Goal: Transaction & Acquisition: Book appointment/travel/reservation

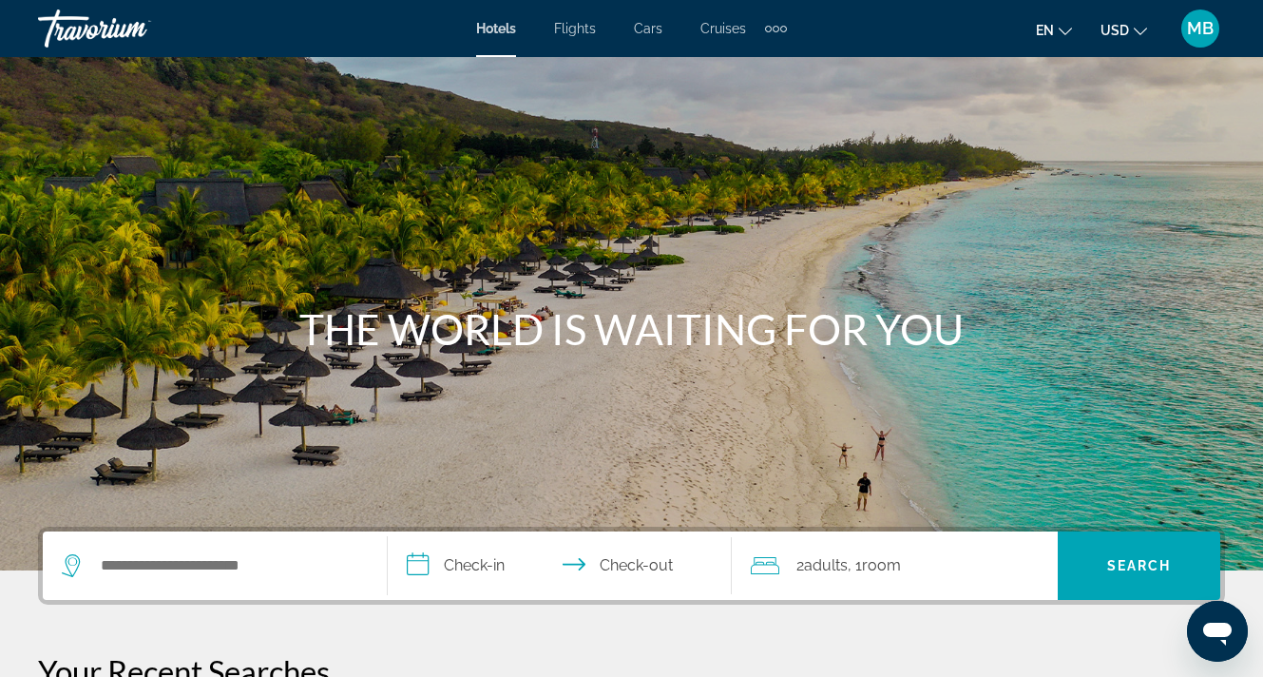
click at [1205, 24] on span "MB" at bounding box center [1200, 28] width 27 height 19
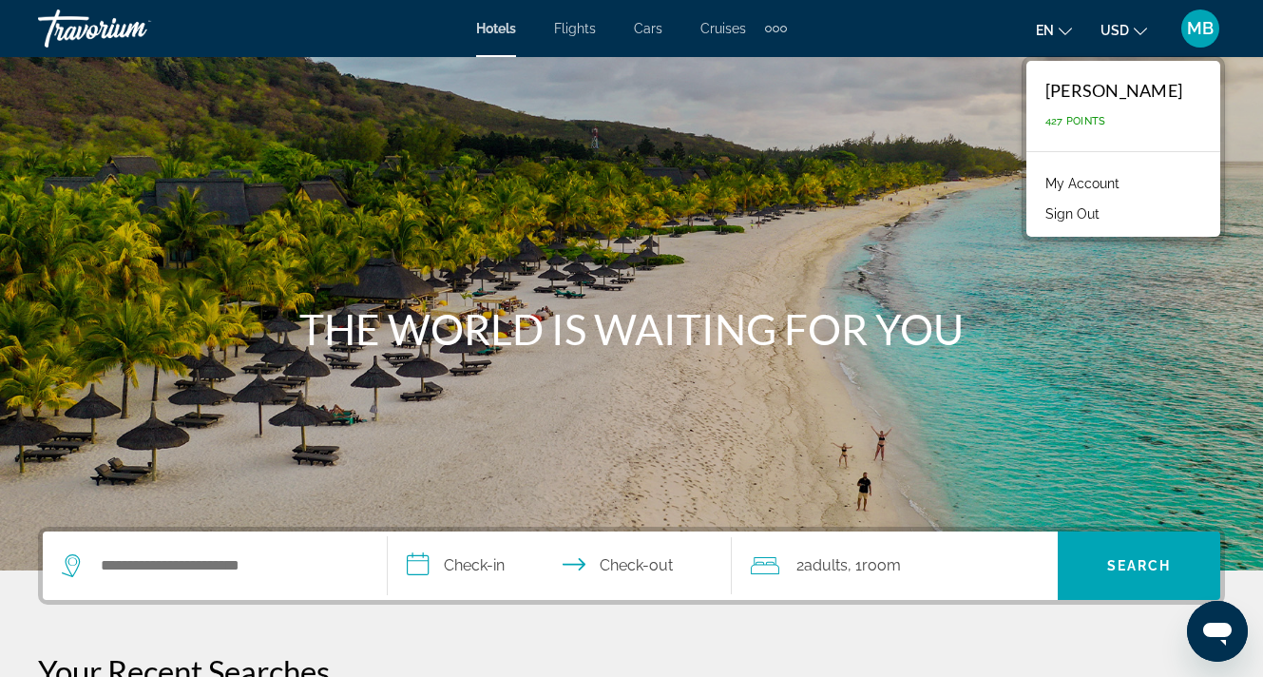
click at [1205, 24] on span "MB" at bounding box center [1200, 28] width 27 height 19
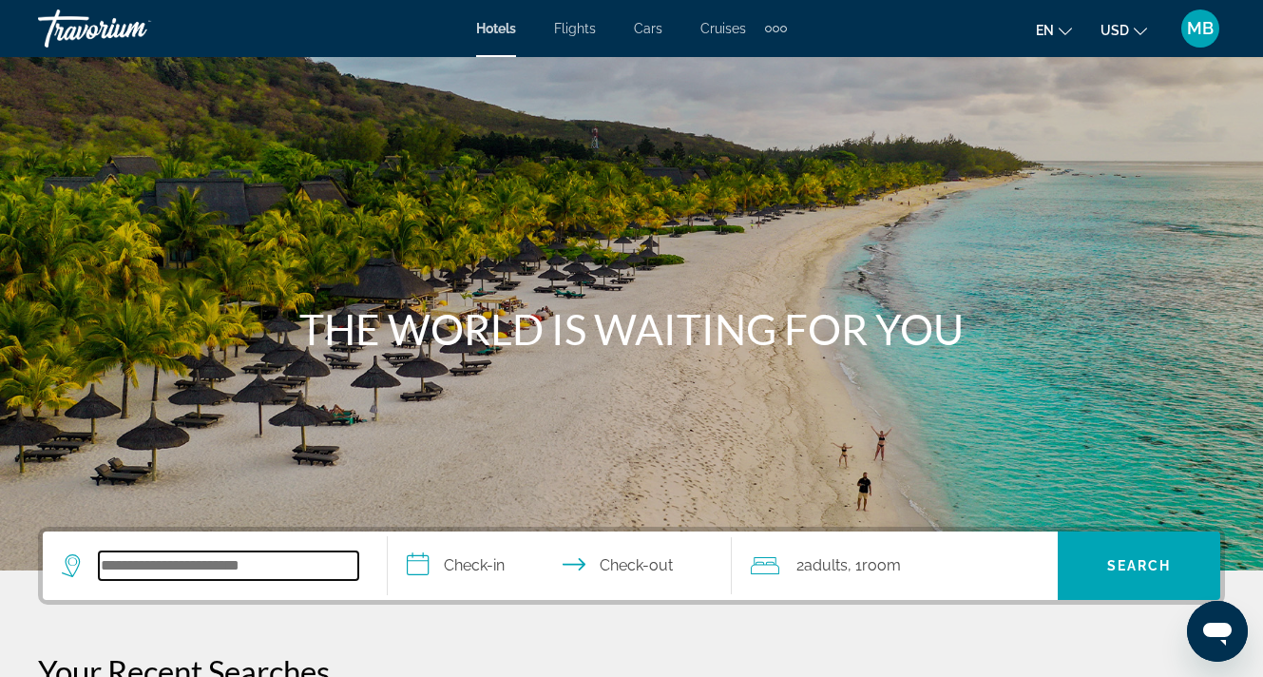
click at [274, 563] on input "Search widget" at bounding box center [228, 565] width 259 height 29
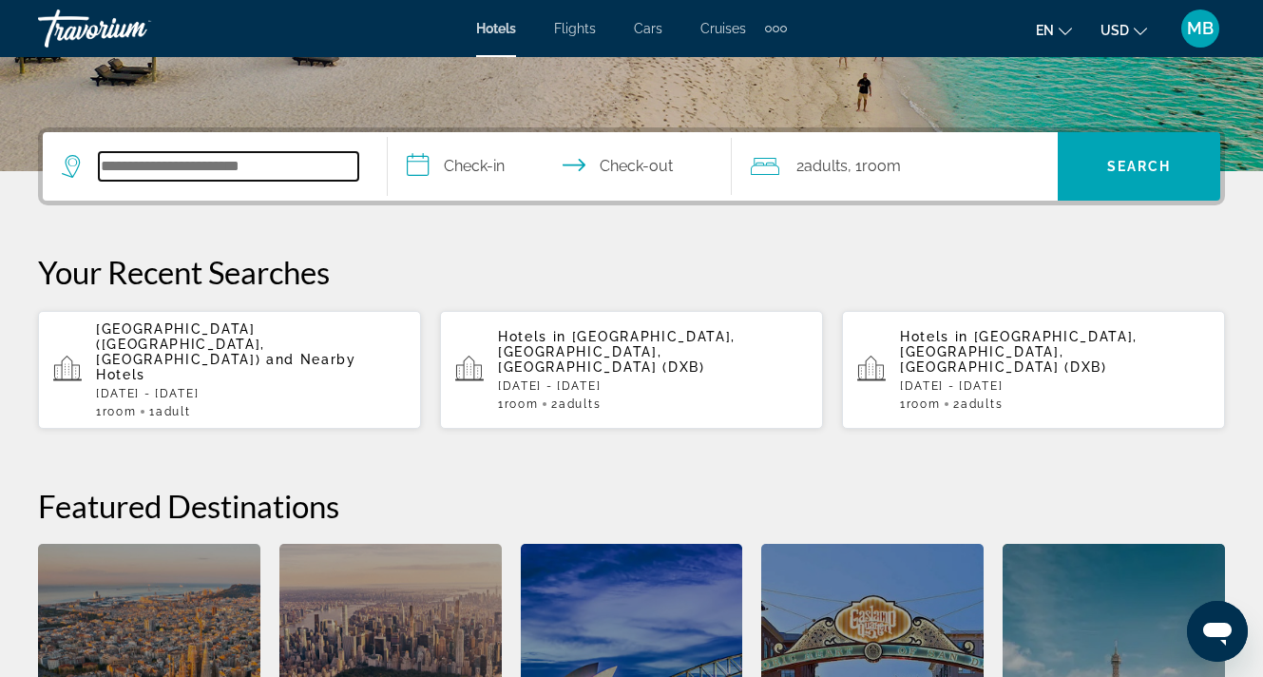
scroll to position [465, 0]
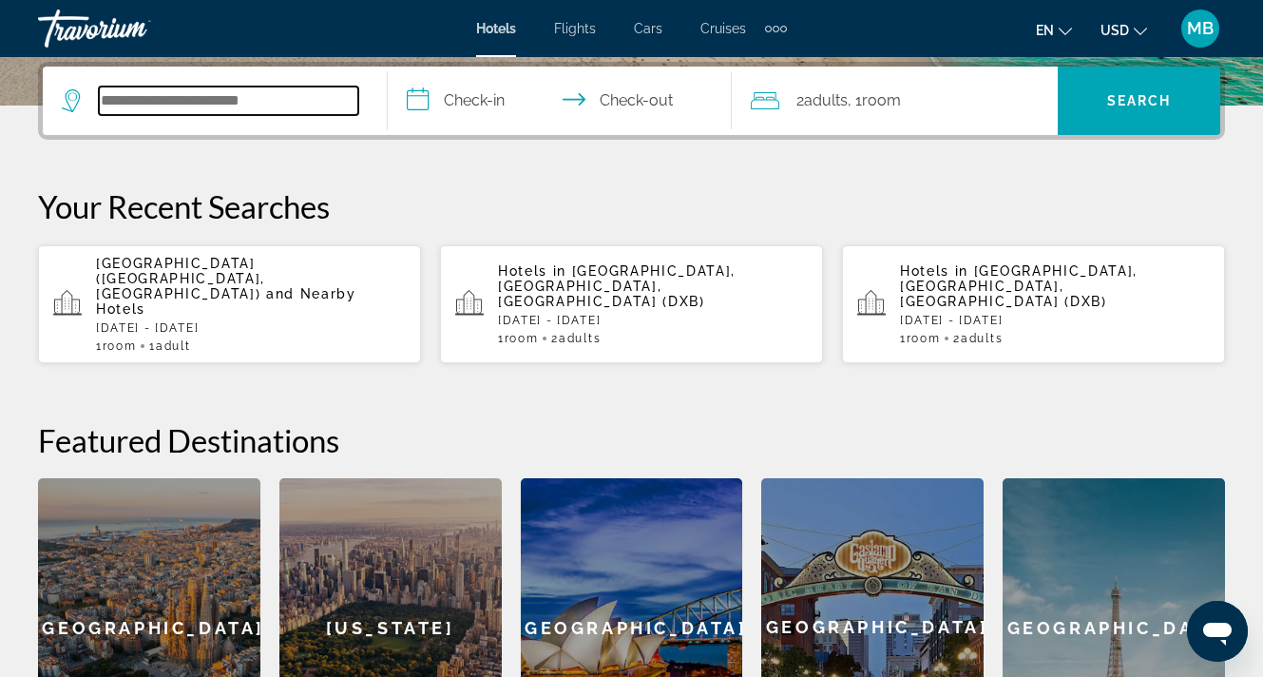
type input "*"
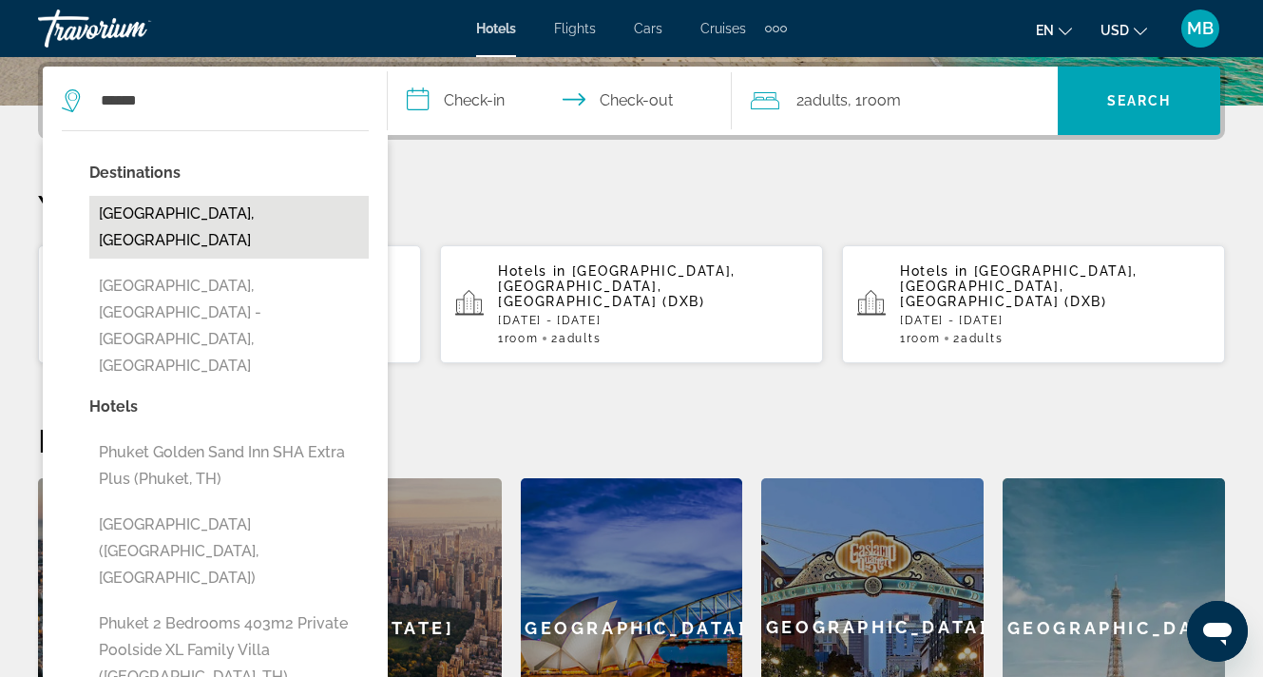
drag, startPoint x: 120, startPoint y: 135, endPoint x: 158, endPoint y: 211, distance: 85.0
click at [158, 211] on button "[GEOGRAPHIC_DATA], [GEOGRAPHIC_DATA]" at bounding box center [228, 227] width 279 height 63
type input "**********"
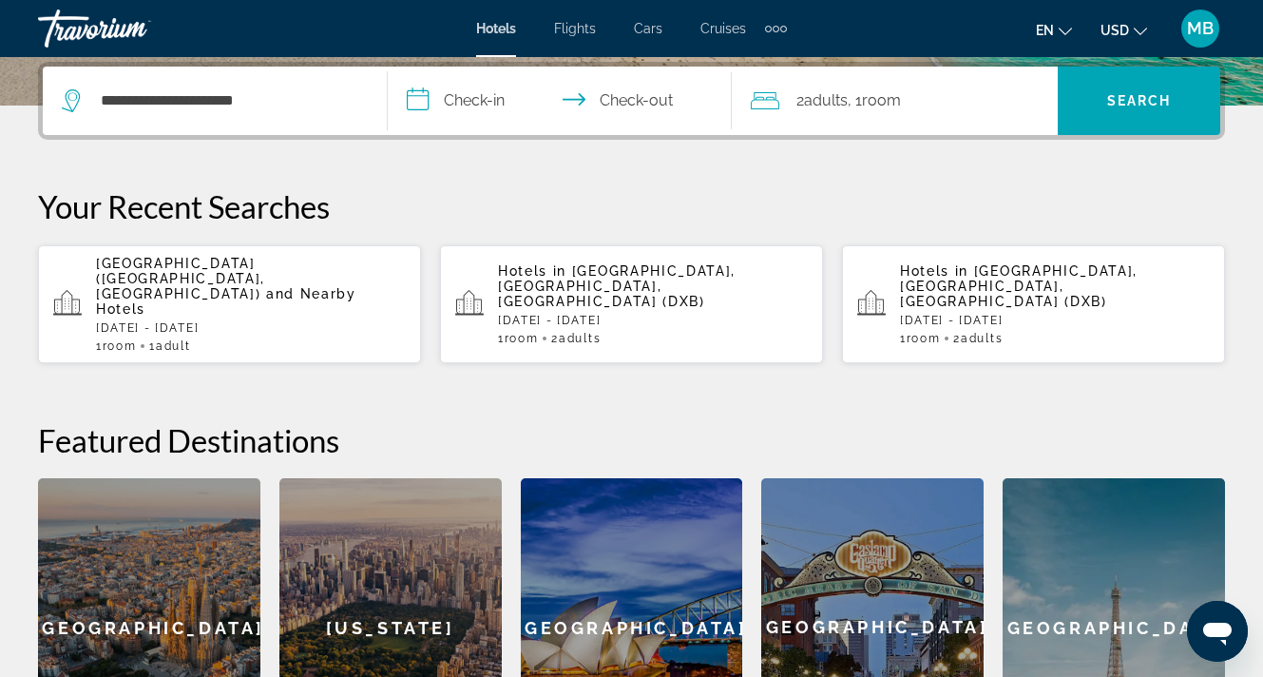
click at [488, 103] on input "**********" at bounding box center [564, 104] width 353 height 74
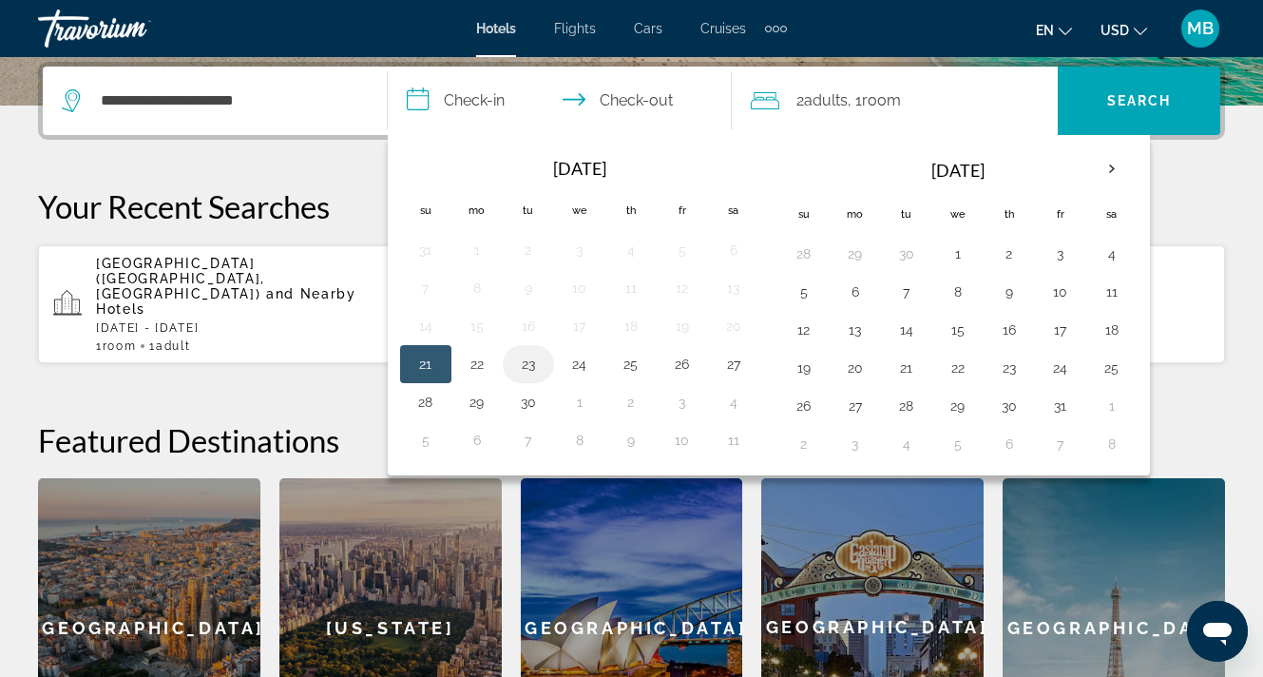
click at [525, 373] on button "23" at bounding box center [528, 364] width 30 height 27
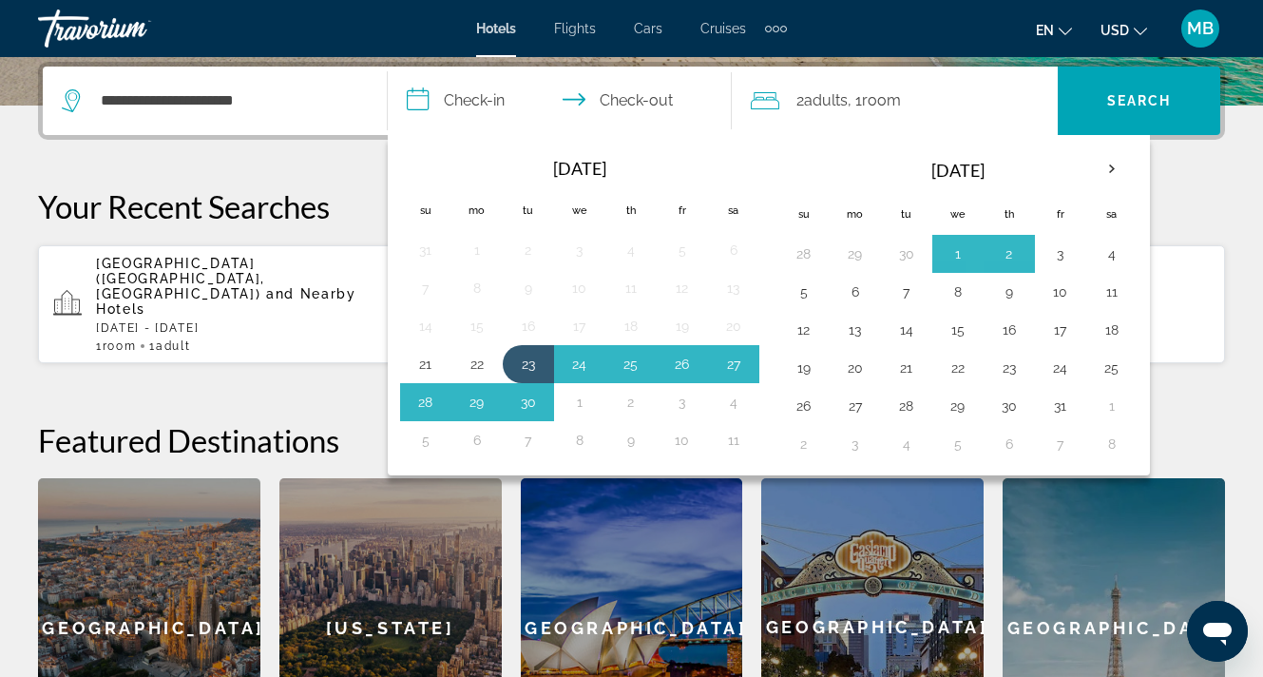
click at [1062, 262] on button "3" at bounding box center [1060, 253] width 30 height 27
type input "**********"
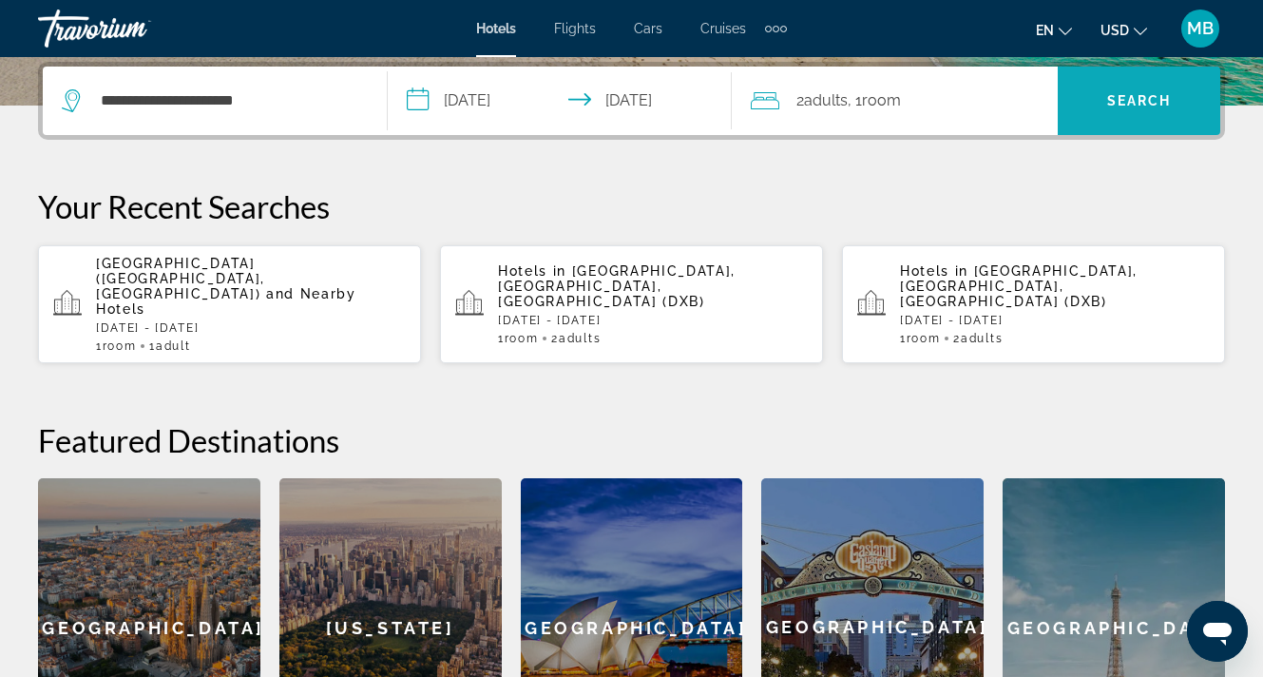
click at [1173, 96] on span "Search widget" at bounding box center [1139, 101] width 163 height 46
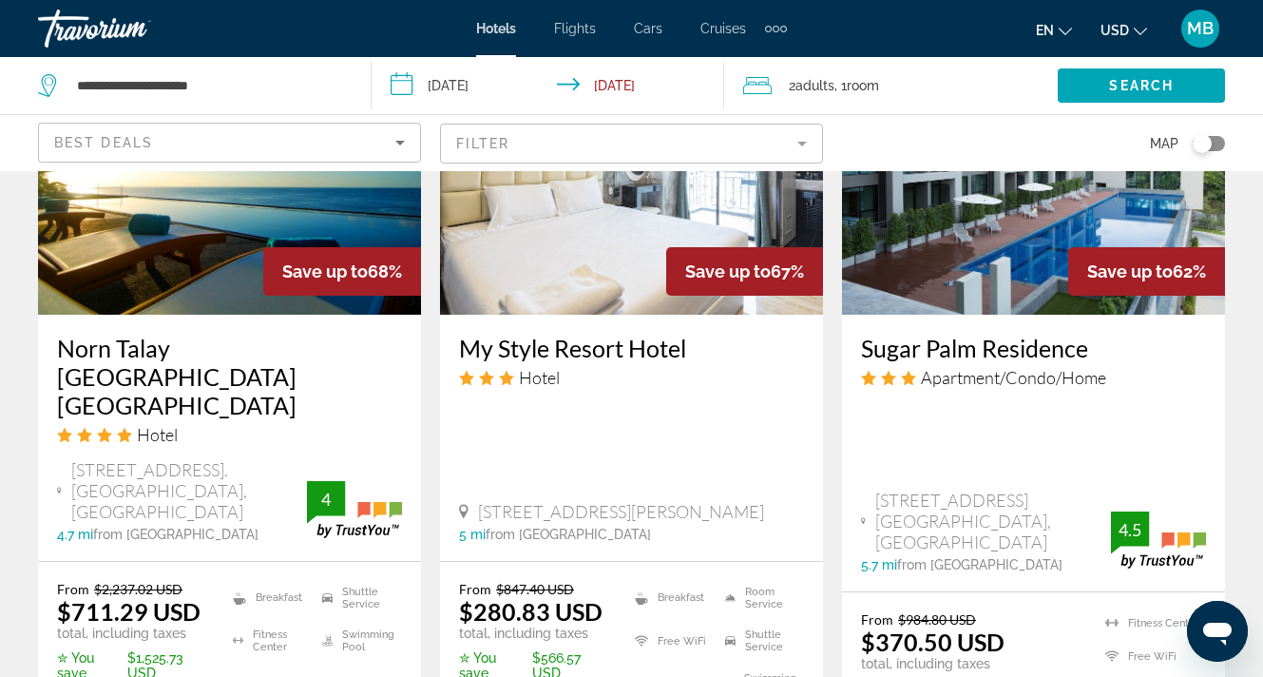
scroll to position [1757, 0]
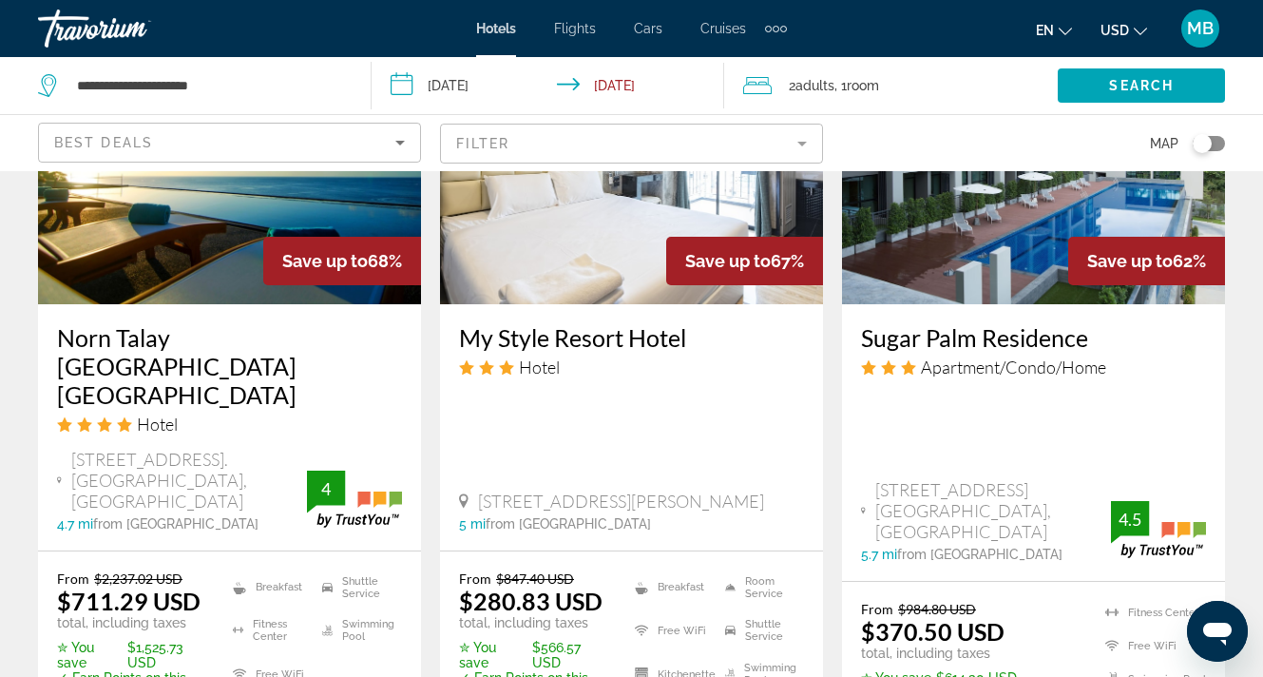
click at [814, 141] on mat-form-field "Filter" at bounding box center [631, 144] width 383 height 40
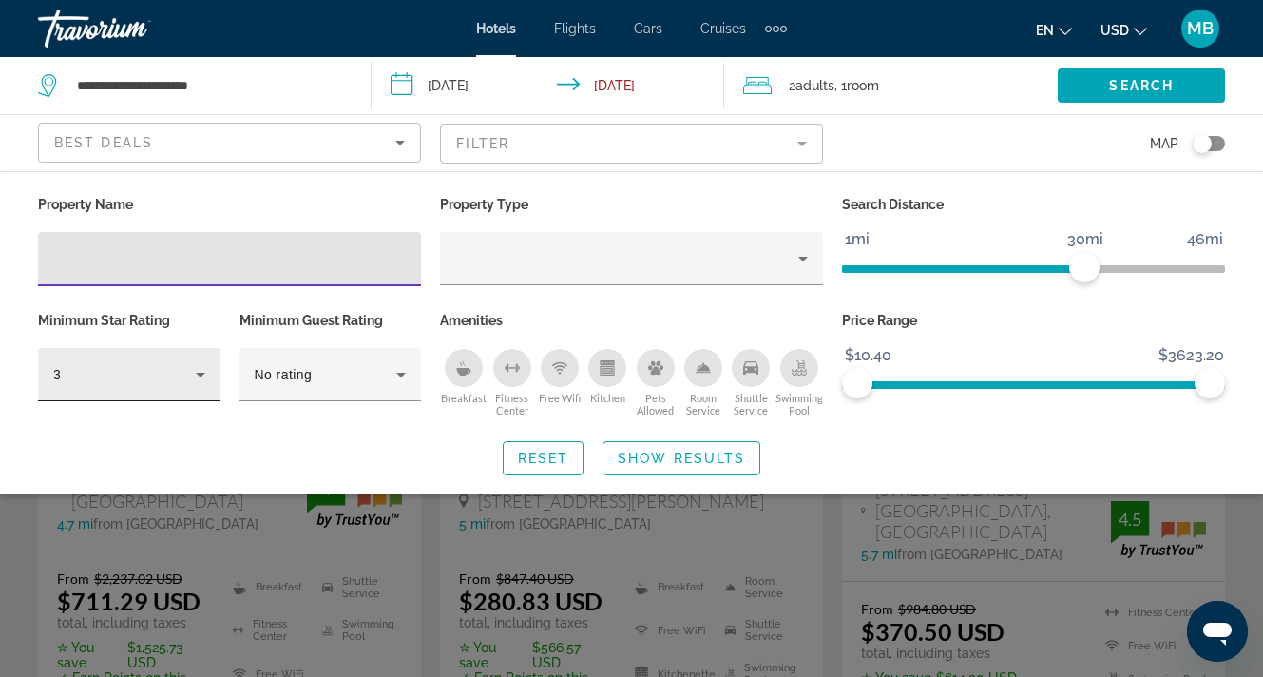
click at [184, 380] on div "3" at bounding box center [124, 374] width 143 height 23
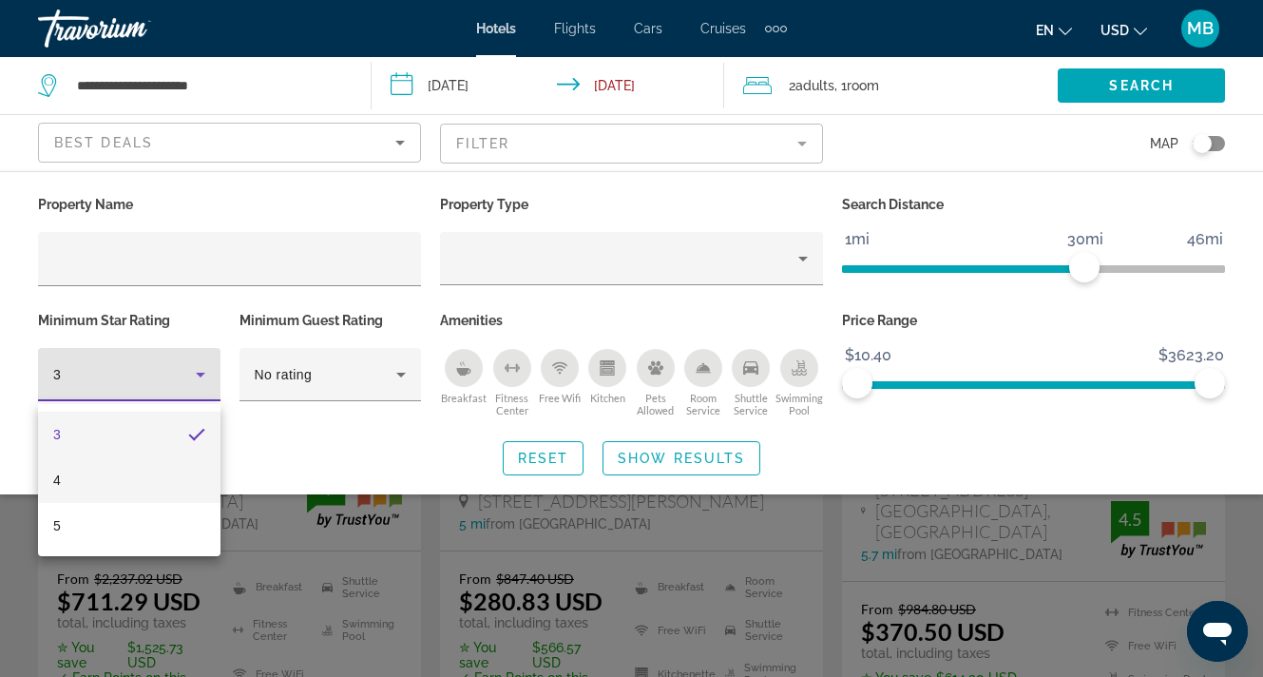
click at [161, 475] on mat-option "4" at bounding box center [129, 480] width 182 height 46
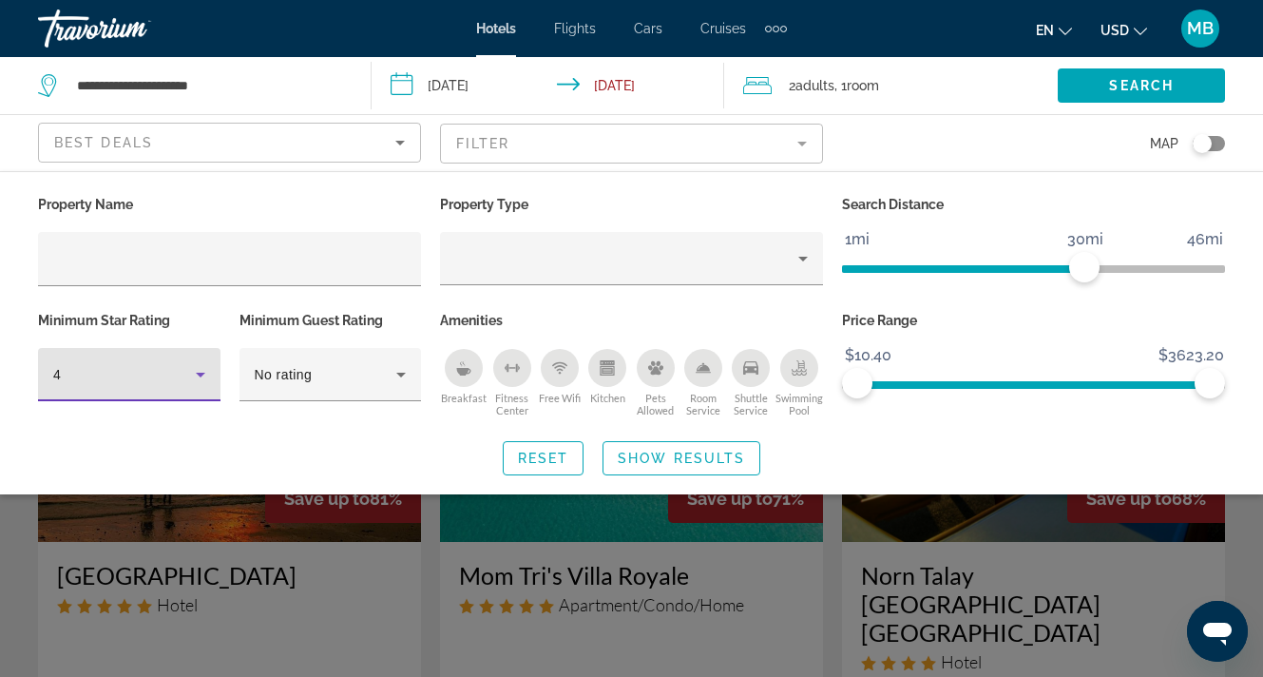
click at [628, 564] on div "Search widget" at bounding box center [631, 481] width 1263 height 392
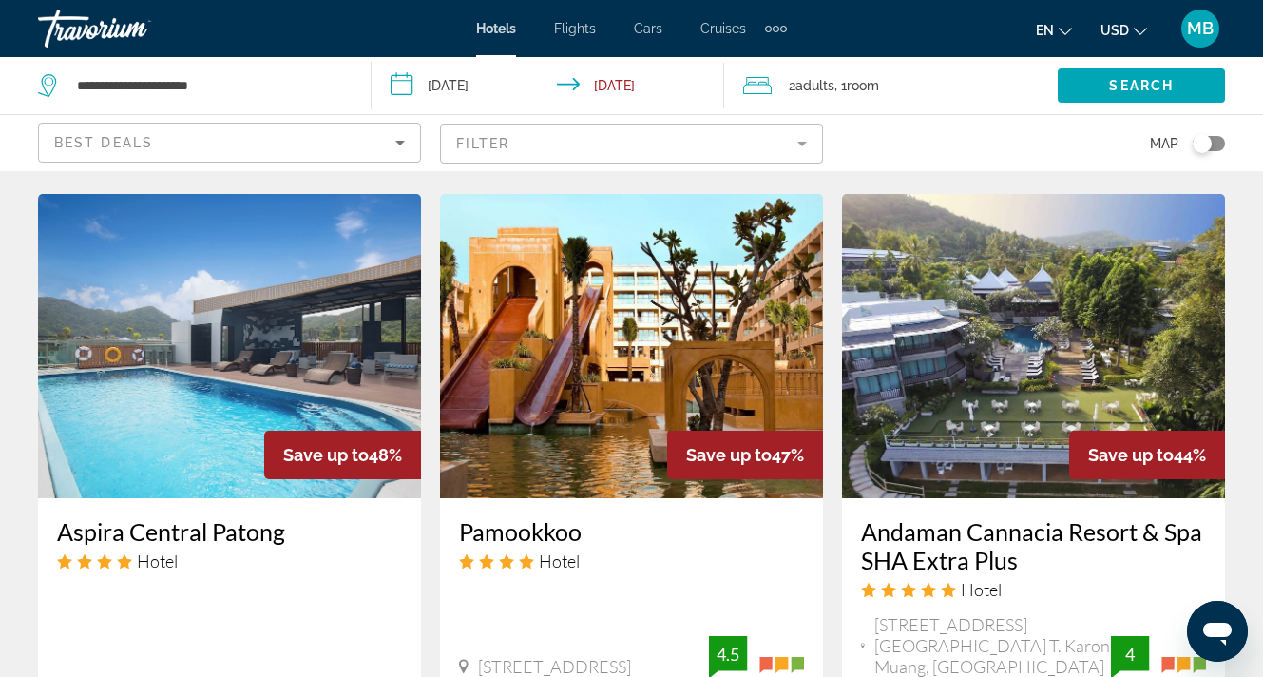
scroll to position [2431, 0]
click at [633, 146] on mat-form-field "Filter" at bounding box center [631, 144] width 383 height 40
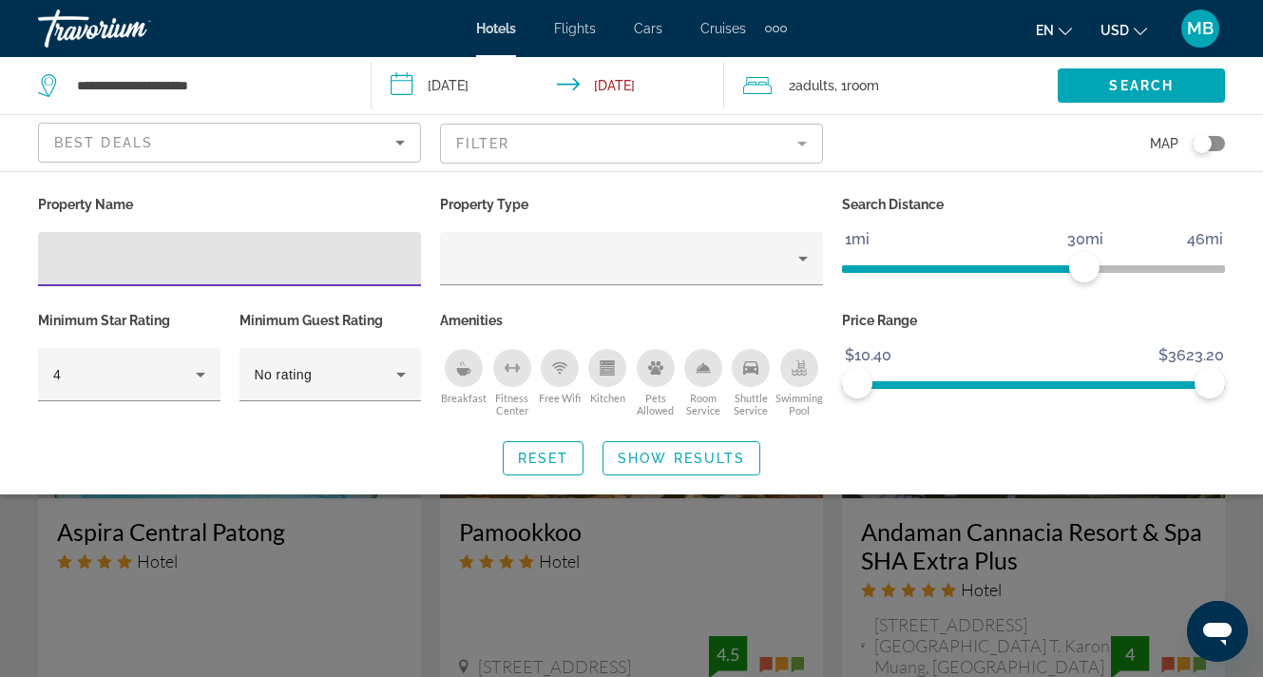
click at [681, 144] on mat-form-field "Filter" at bounding box center [631, 144] width 383 height 40
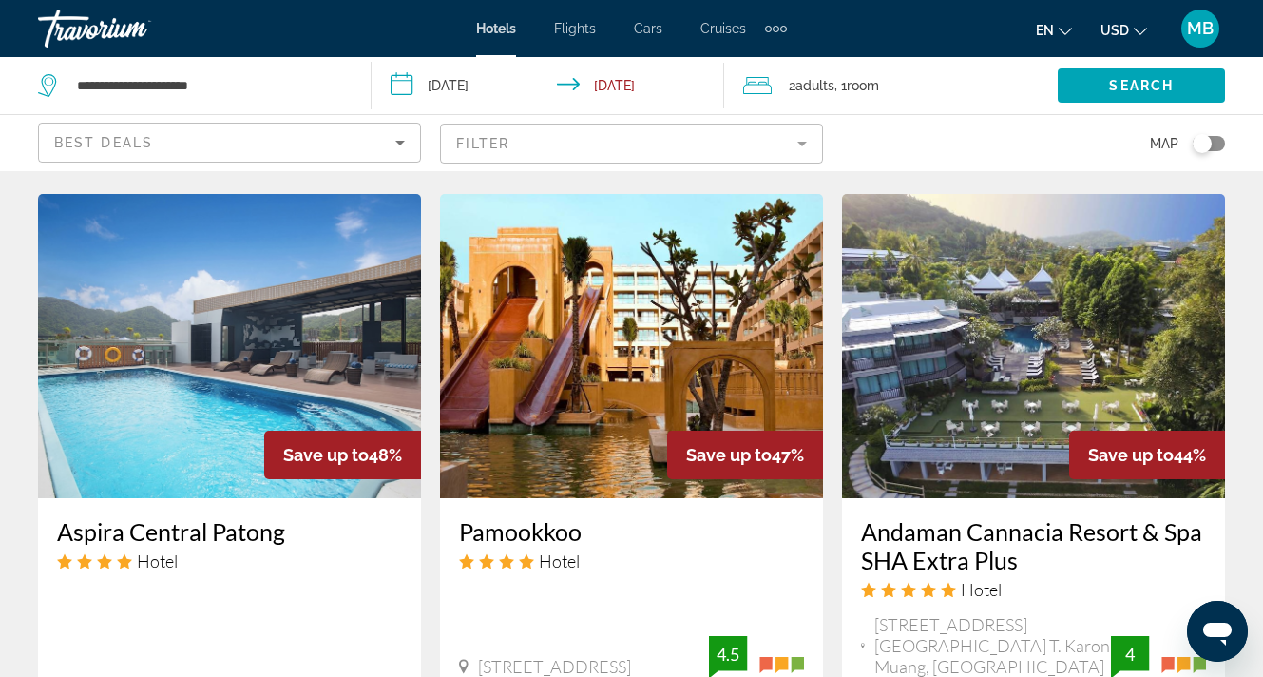
click at [238, 123] on mat-form-field "Best Deals" at bounding box center [229, 143] width 383 height 40
click at [235, 143] on div "Best Deals" at bounding box center [224, 142] width 341 height 23
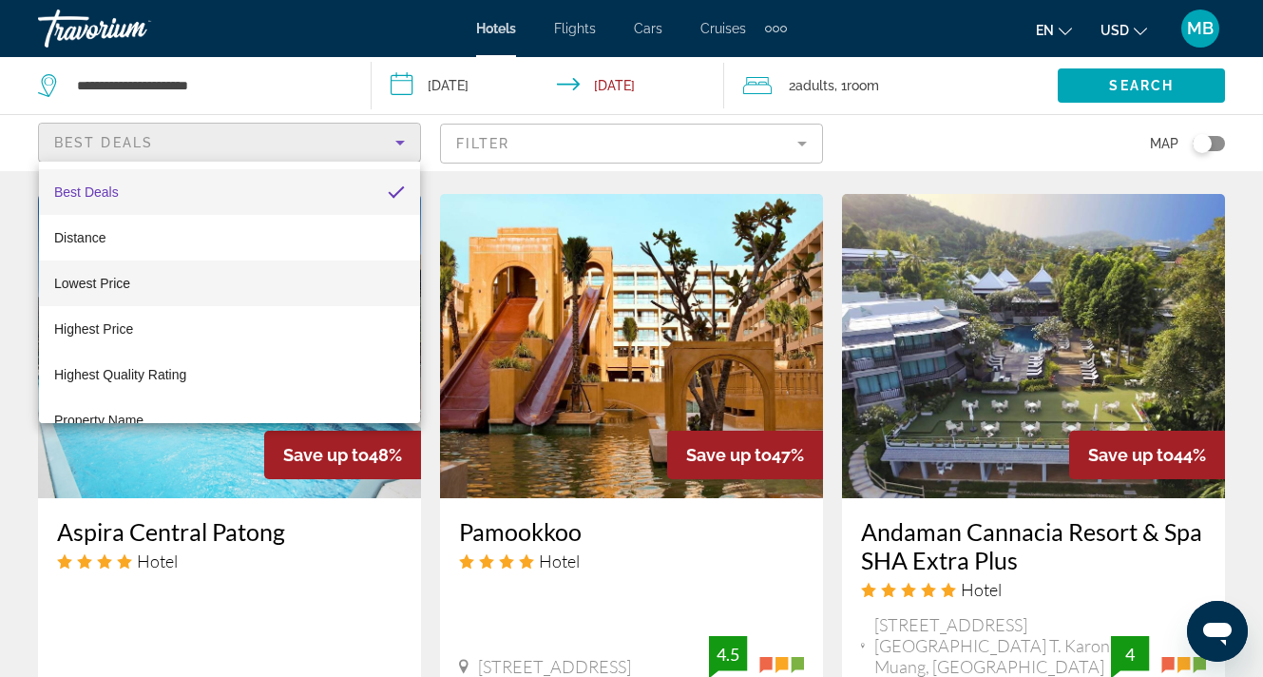
click at [146, 279] on mat-option "Lowest Price" at bounding box center [229, 283] width 381 height 46
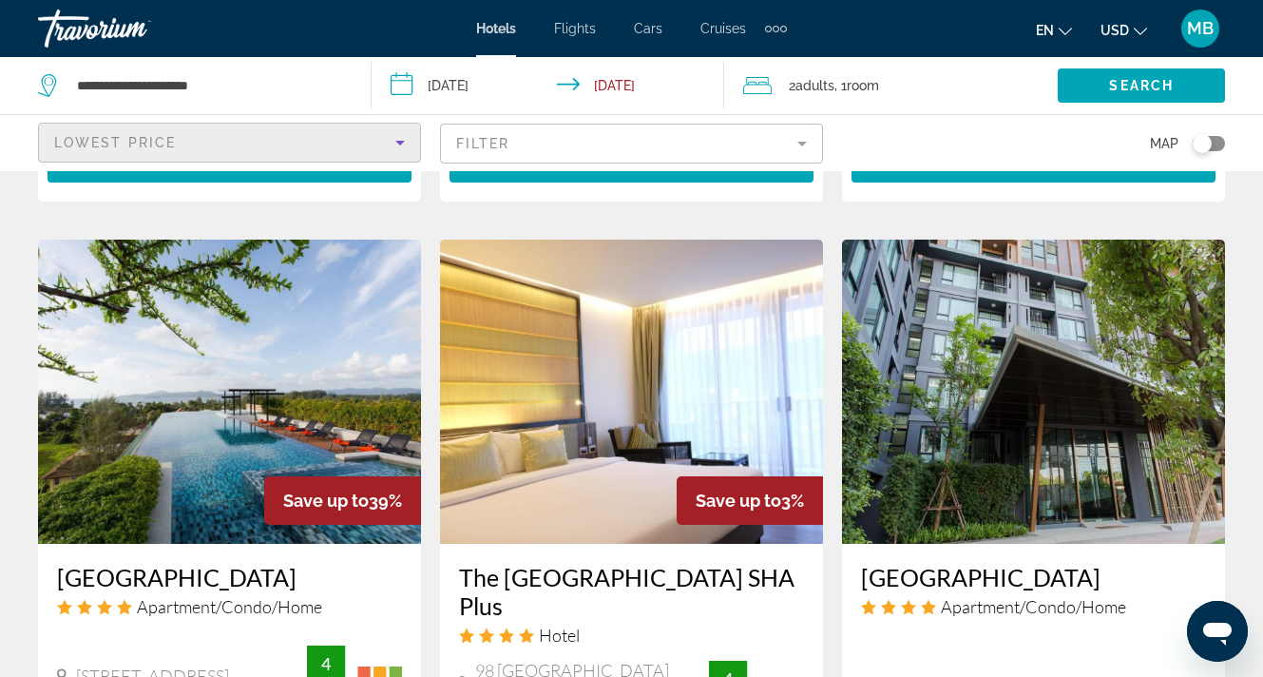
scroll to position [1475, 0]
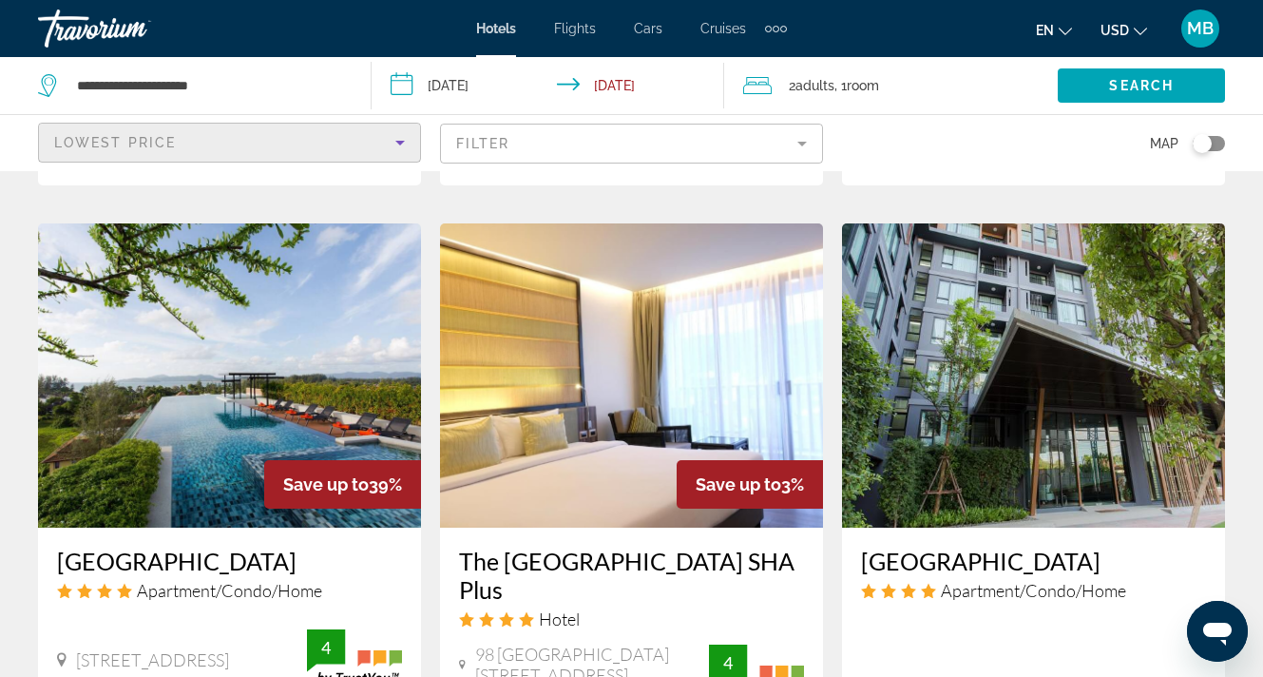
click at [313, 142] on div "Lowest Price" at bounding box center [224, 142] width 341 height 23
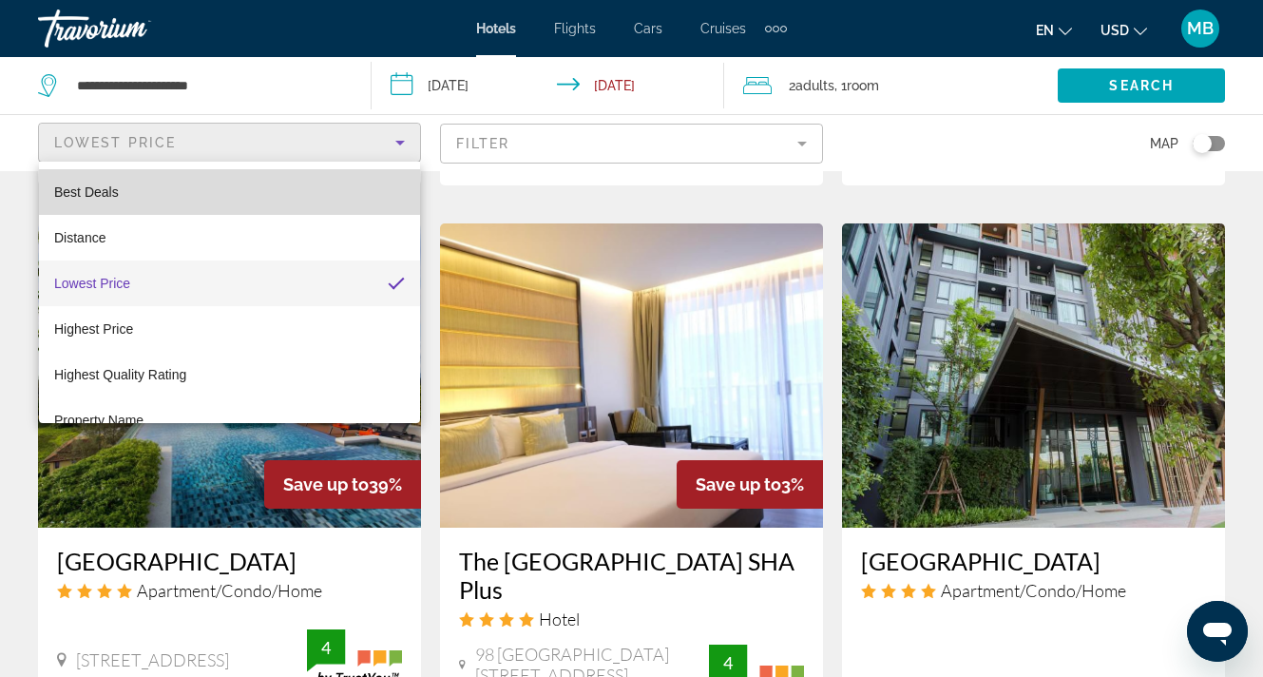
click at [120, 191] on mat-option "Best Deals" at bounding box center [229, 192] width 381 height 46
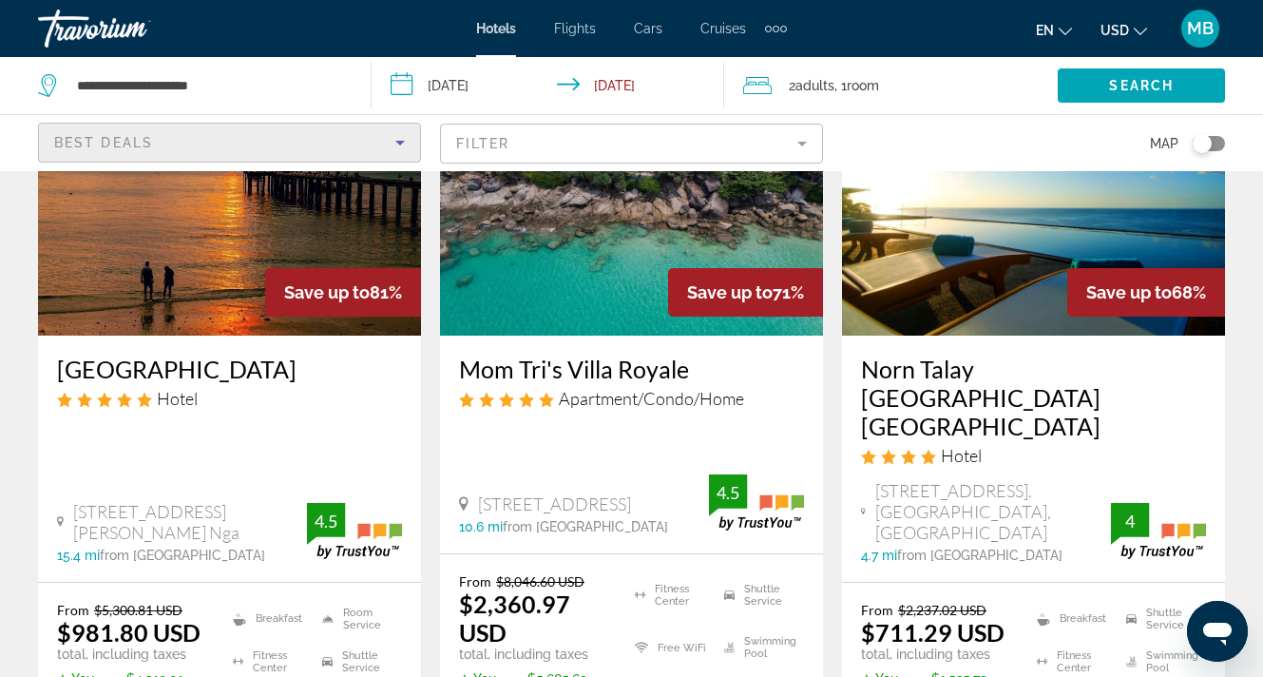
scroll to position [215, 0]
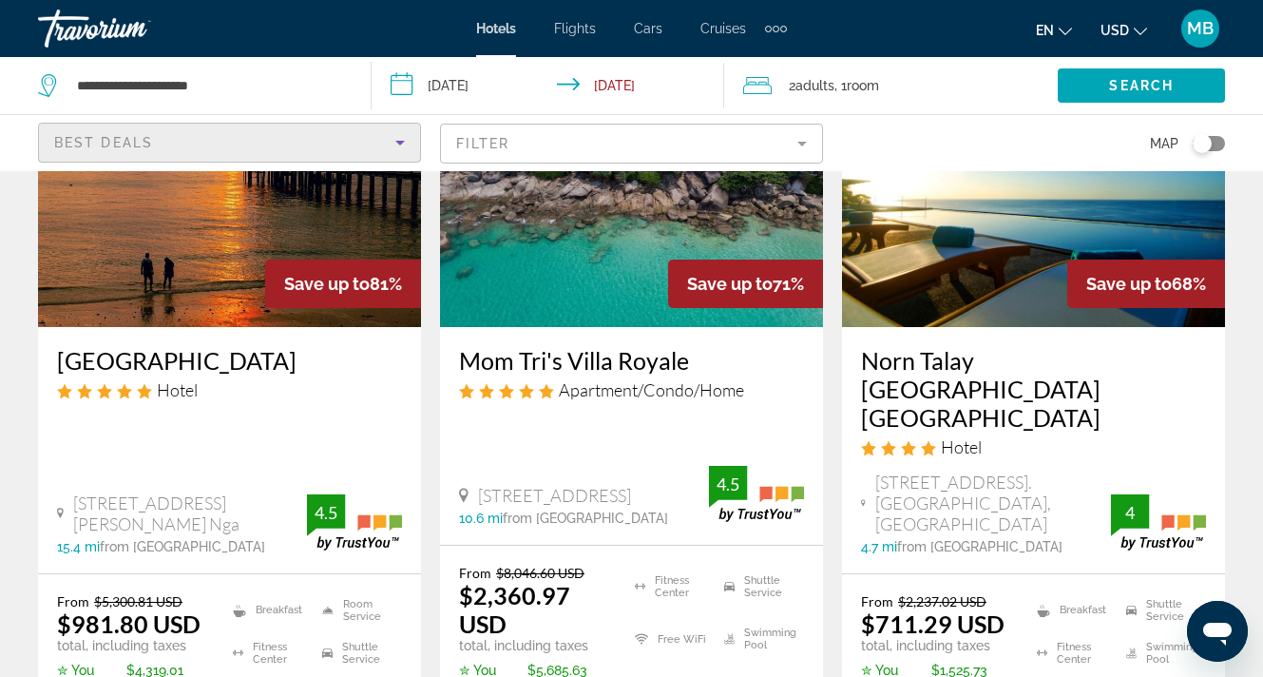
click at [257, 100] on div "**********" at bounding box center [190, 85] width 304 height 29
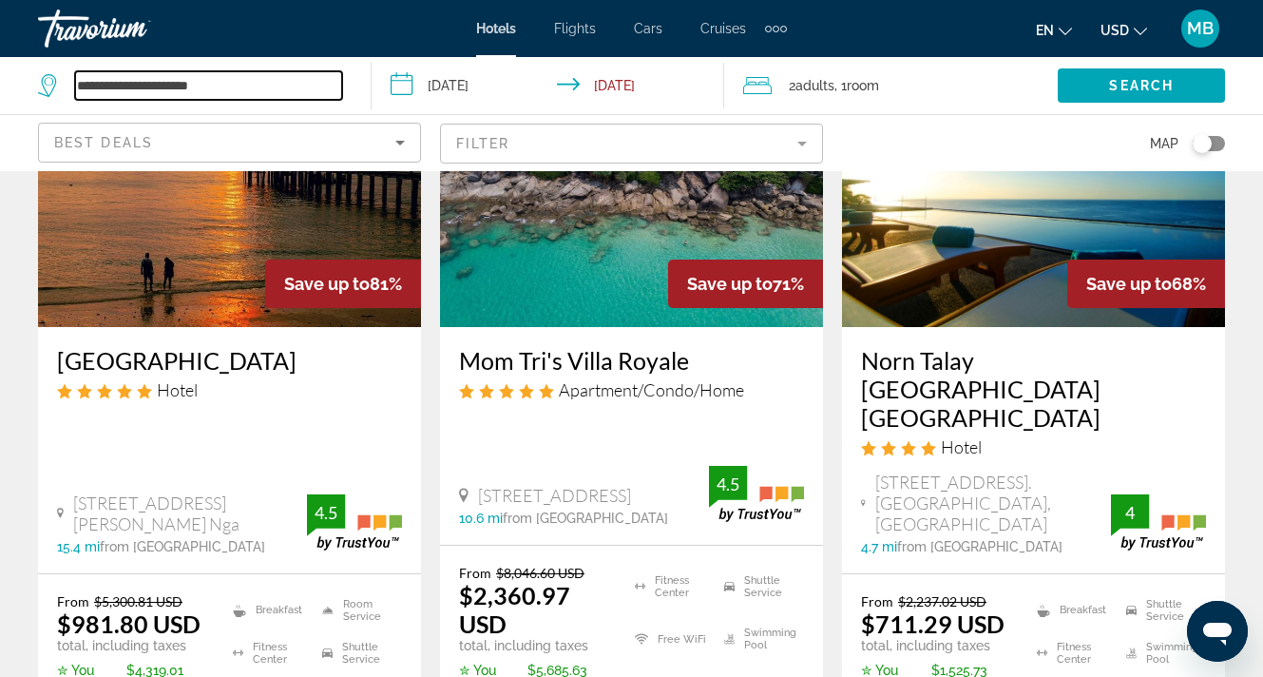
click at [256, 92] on input "**********" at bounding box center [208, 85] width 267 height 29
type input "*"
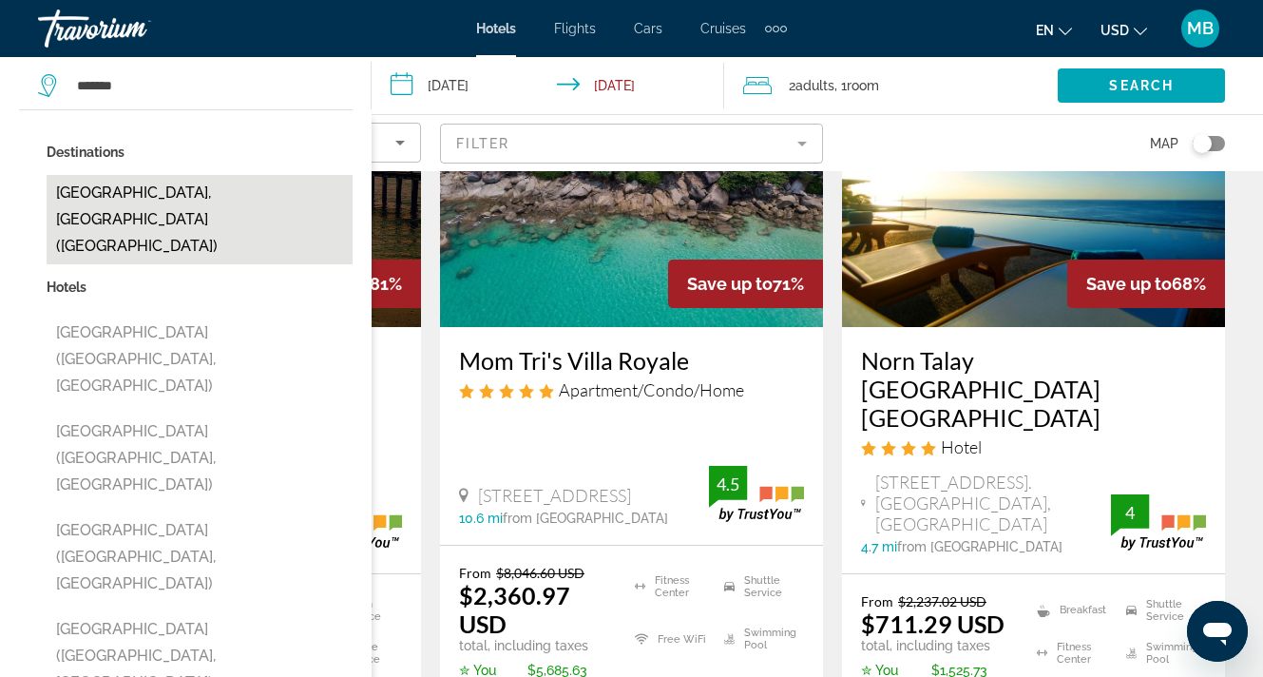
click at [151, 201] on button "[GEOGRAPHIC_DATA], [GEOGRAPHIC_DATA] ([GEOGRAPHIC_DATA])" at bounding box center [200, 219] width 306 height 89
type input "**********"
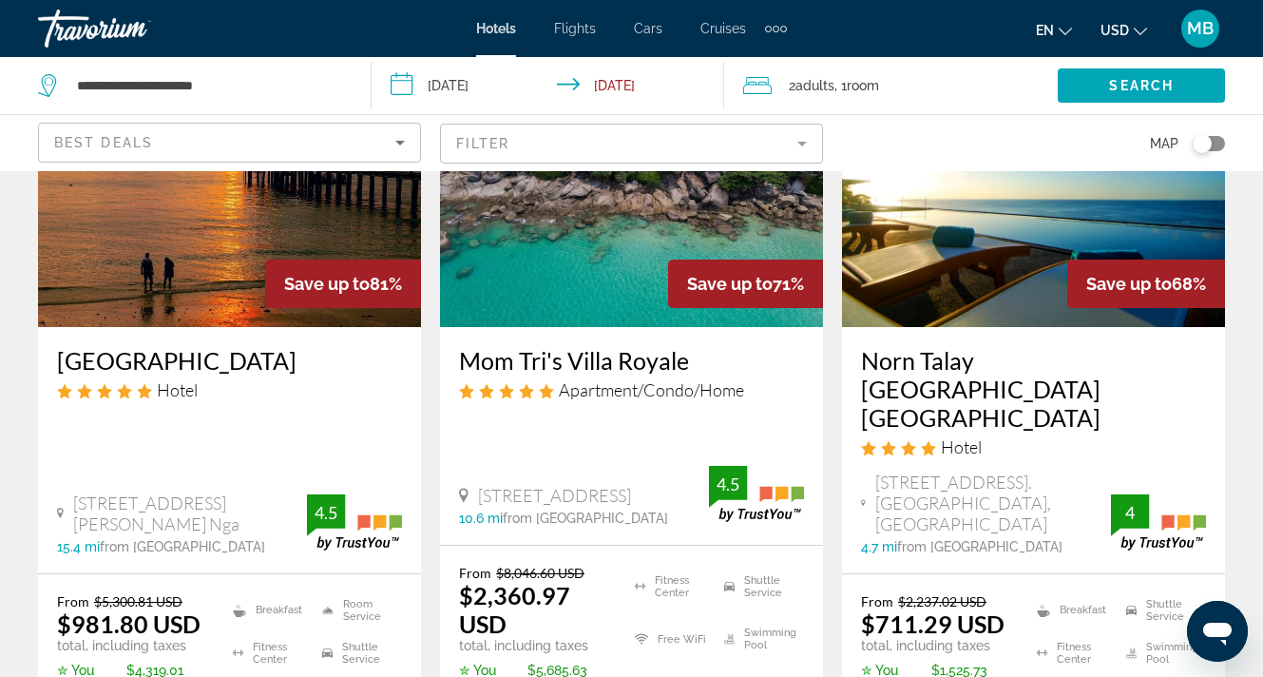
click at [461, 97] on input "**********" at bounding box center [552, 88] width 360 height 63
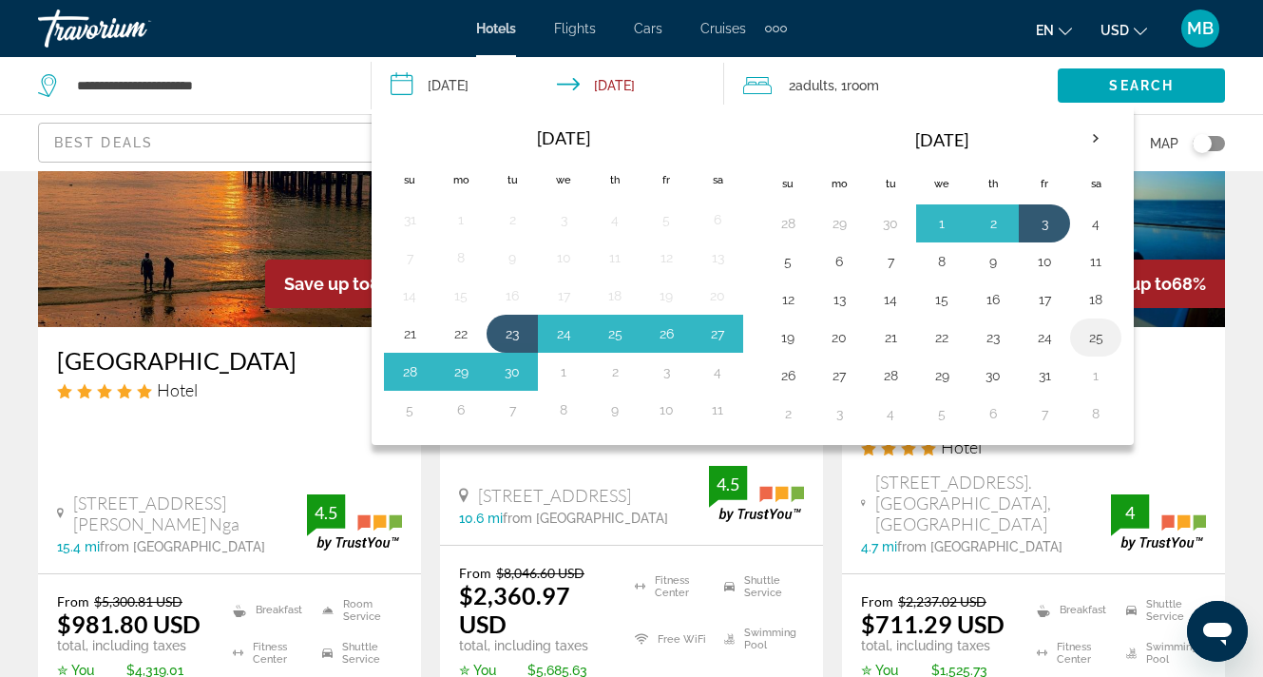
click at [1100, 341] on button "25" at bounding box center [1096, 337] width 30 height 27
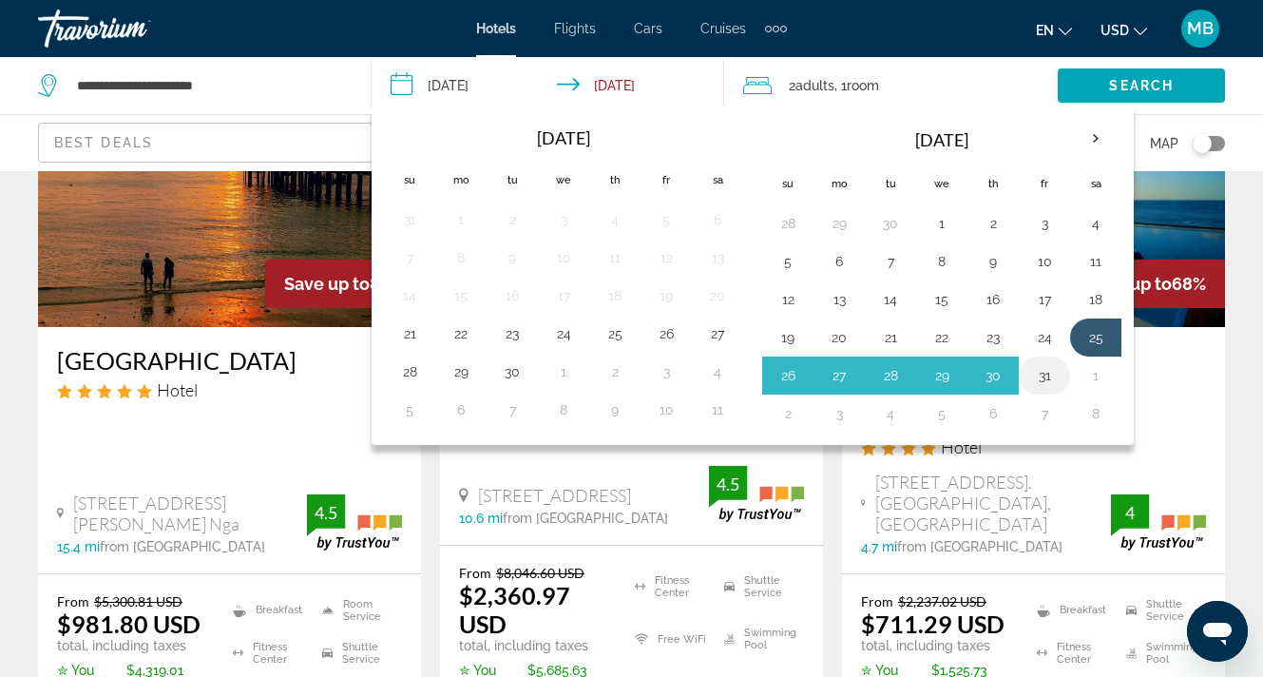
click at [1046, 384] on button "31" at bounding box center [1044, 375] width 30 height 27
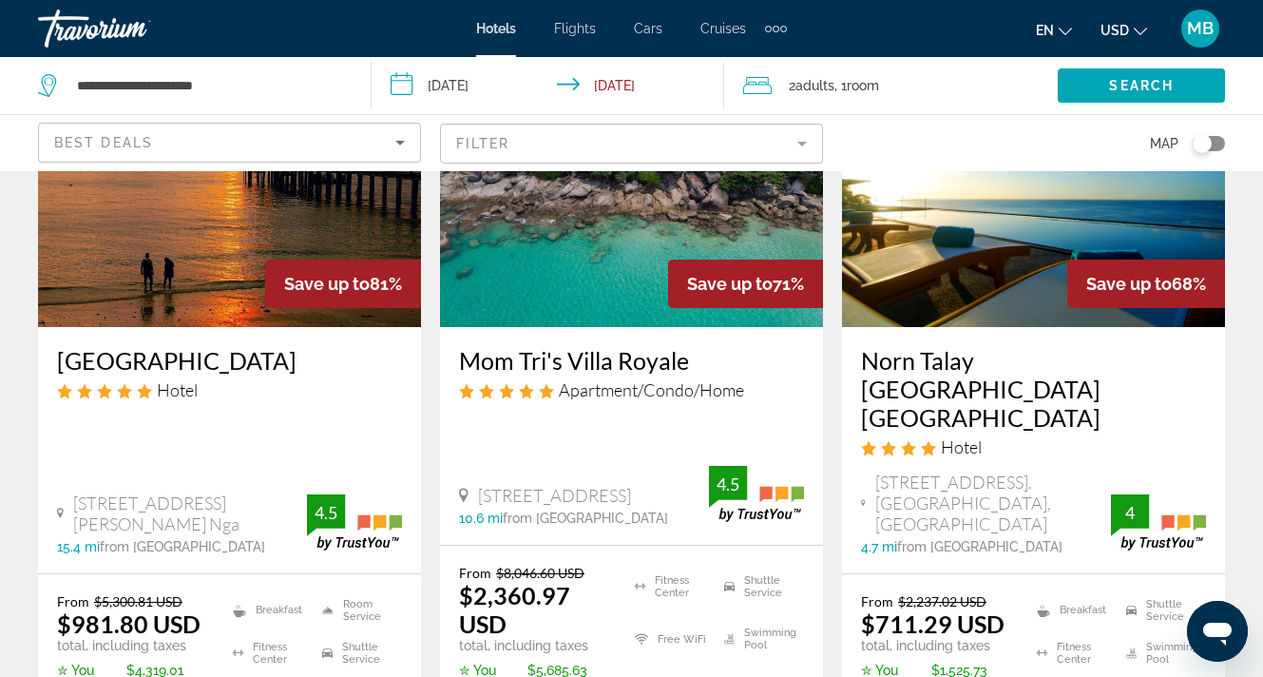
type input "**********"
click at [1160, 74] on span "Search widget" at bounding box center [1141, 86] width 167 height 46
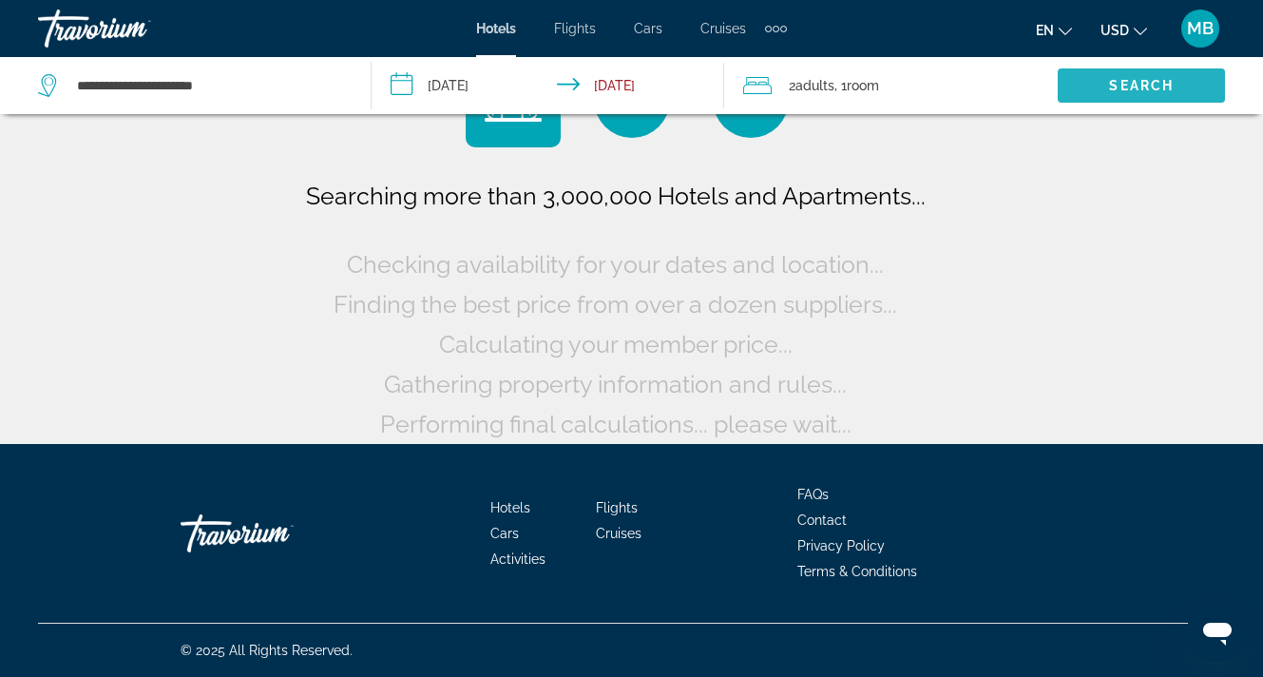
scroll to position [90, 0]
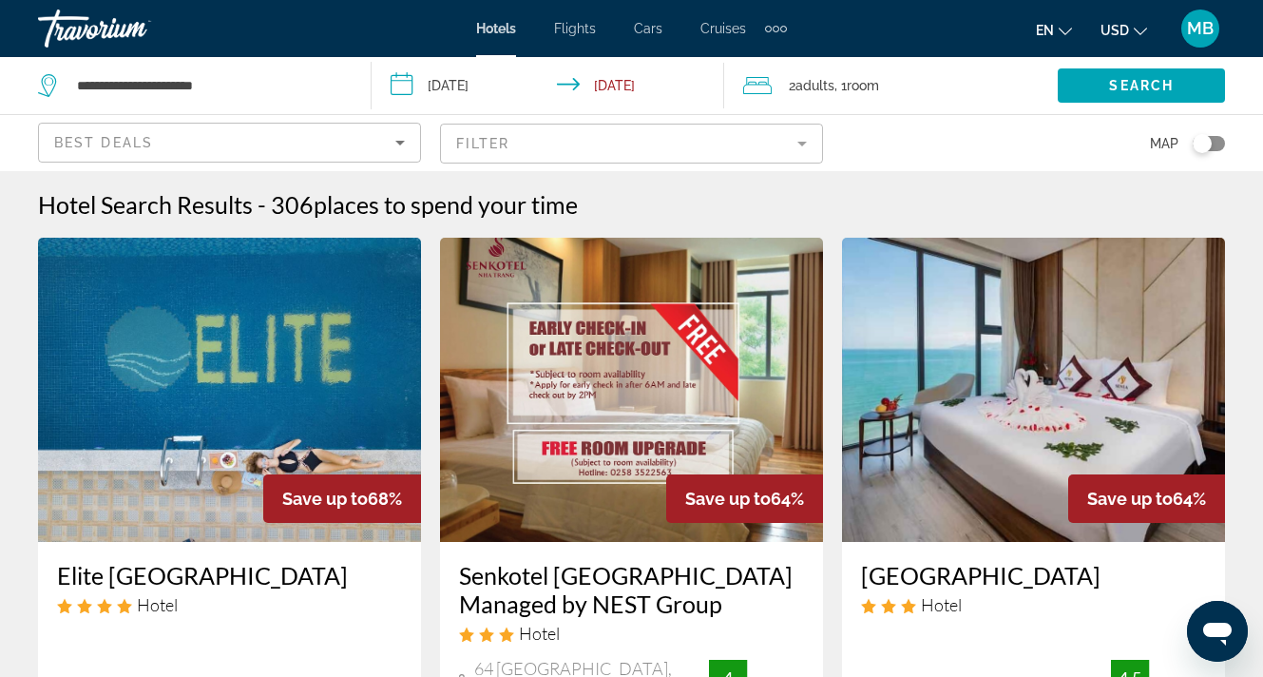
click at [777, 138] on mat-form-field "Filter" at bounding box center [631, 144] width 383 height 40
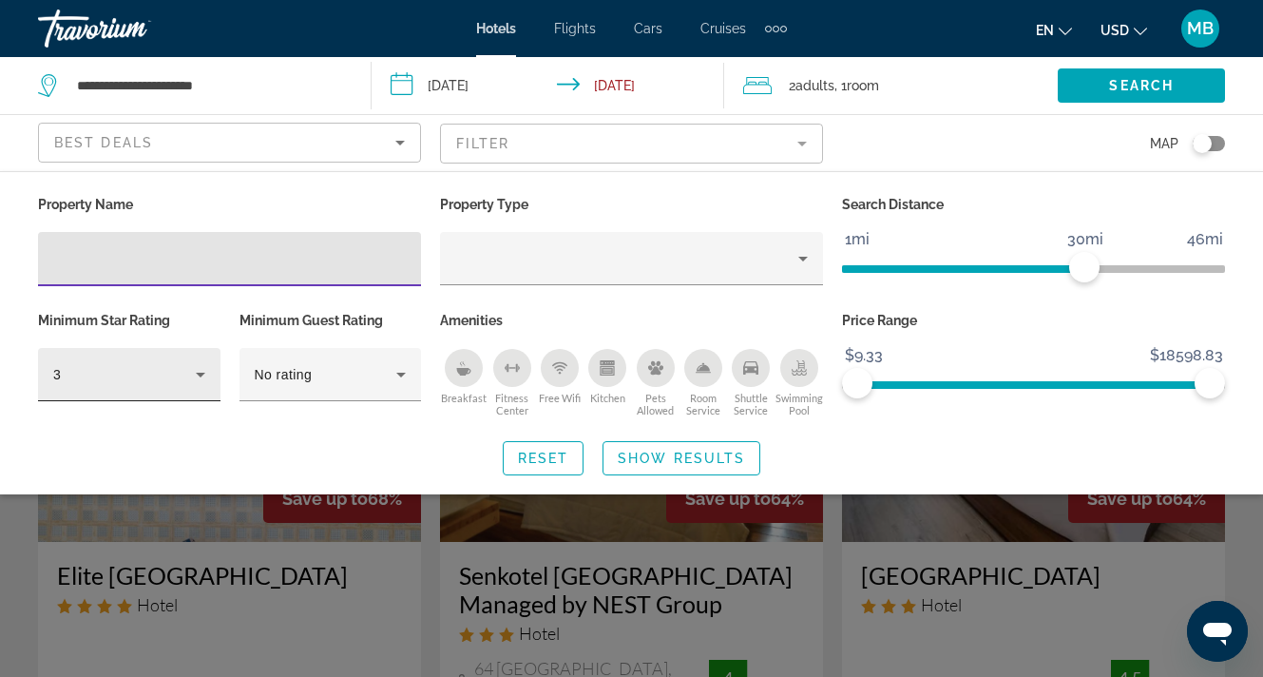
click at [125, 373] on div "3" at bounding box center [124, 374] width 143 height 23
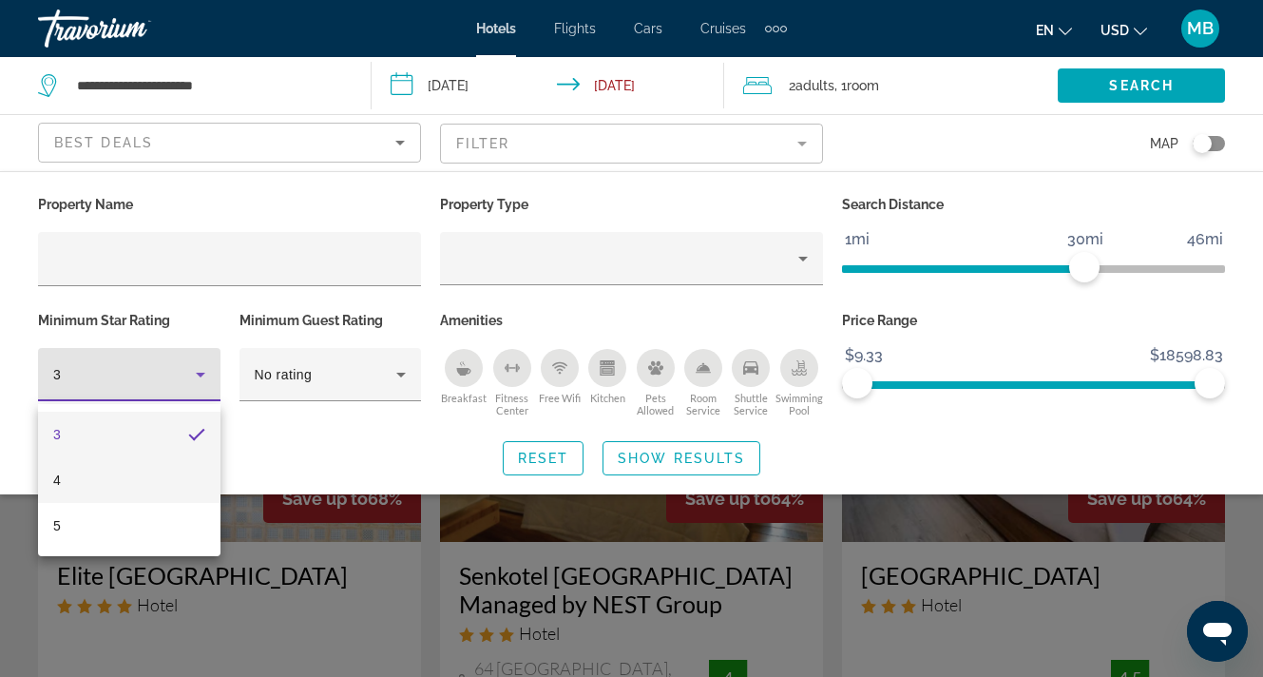
click at [84, 477] on mat-option "4" at bounding box center [129, 480] width 182 height 46
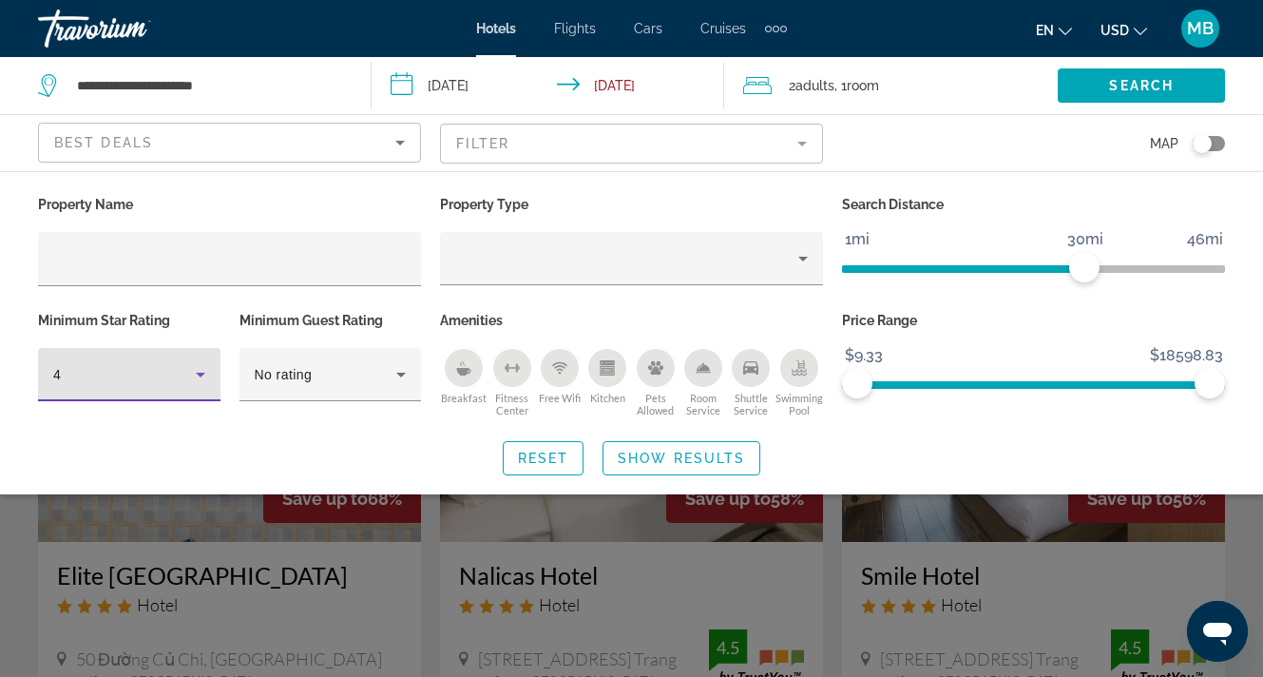
click at [660, 593] on div "Search widget" at bounding box center [631, 481] width 1263 height 392
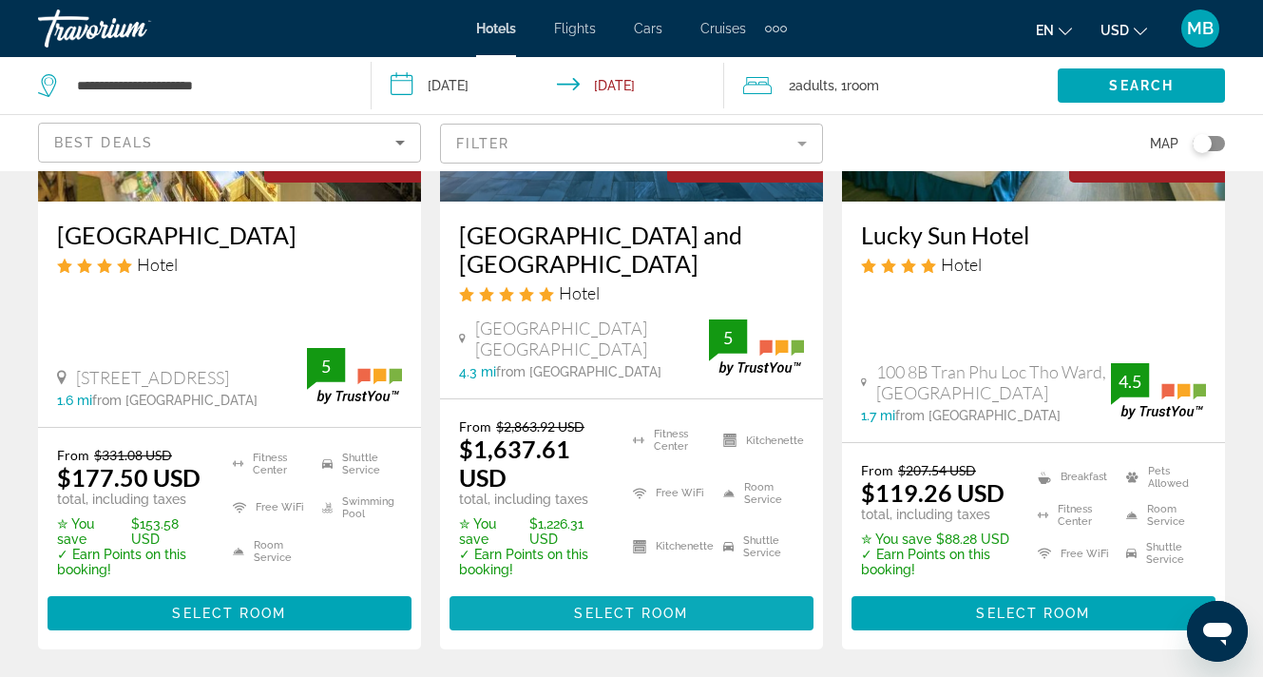
scroll to position [1071, 0]
